Goal: Find specific page/section: Find specific page/section

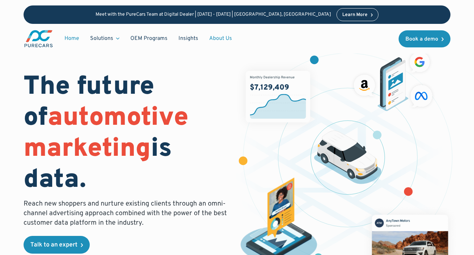
click at [223, 37] on link "About Us" at bounding box center [221, 38] width 34 height 13
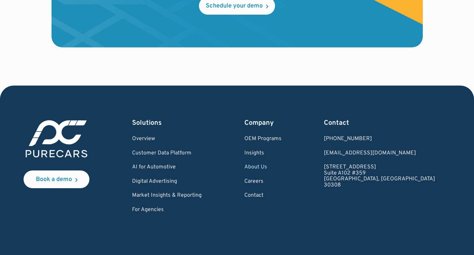
scroll to position [1897, 0]
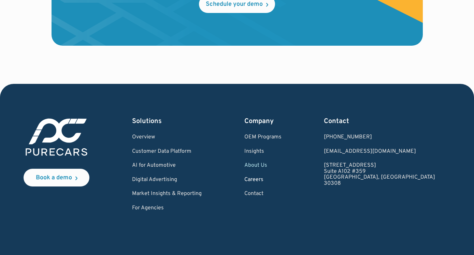
click at [281, 177] on link "Careers" at bounding box center [262, 180] width 37 height 6
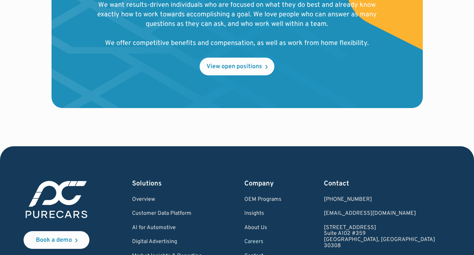
scroll to position [781, 0]
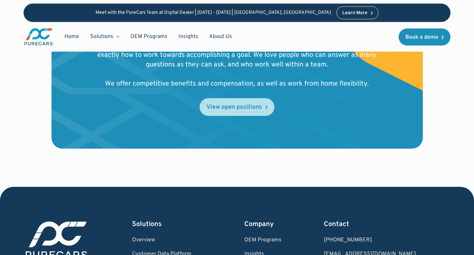
click at [234, 109] on div "View open positions" at bounding box center [234, 107] width 56 height 6
